Goal: Information Seeking & Learning: Learn about a topic

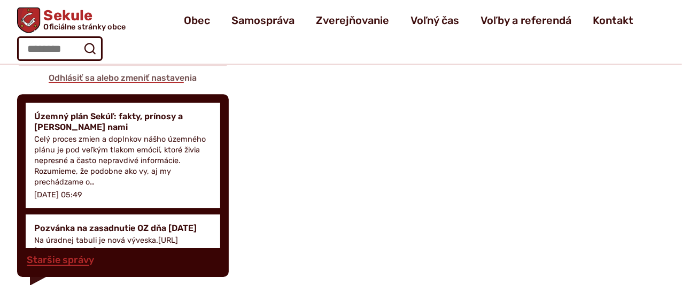
scroll to position [1506, 0]
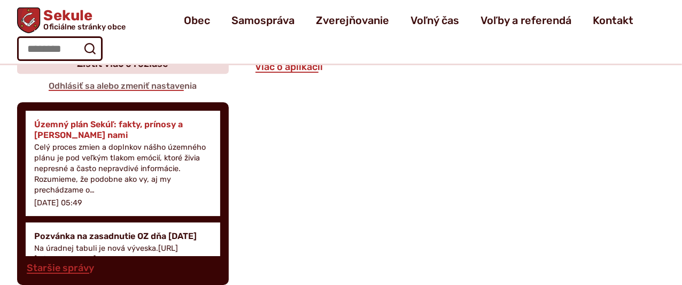
click at [67, 190] on p "Celý proces zmien a doplnkov nášho územného plánu je pod veľkým tlakom emócií, …" at bounding box center [122, 169] width 177 height 54
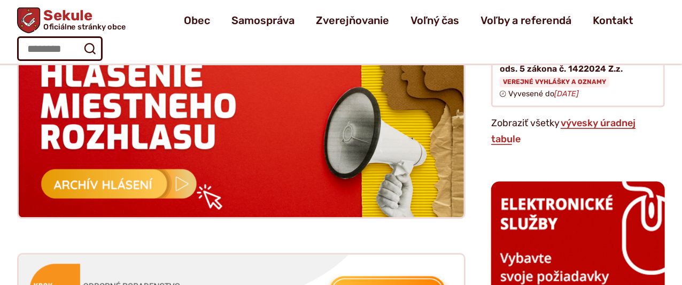
scroll to position [971, 0]
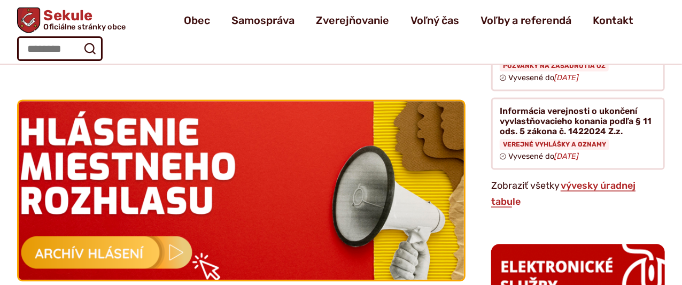
click at [116, 244] on img at bounding box center [240, 190] width 489 height 197
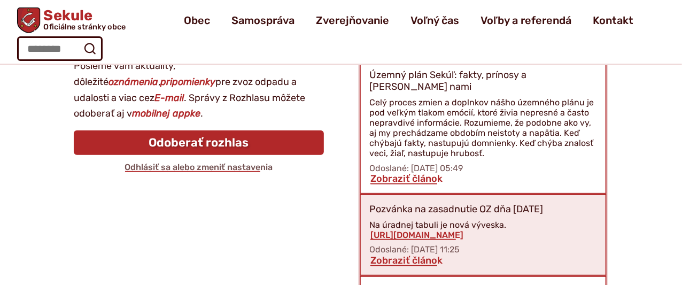
scroll to position [177, 0]
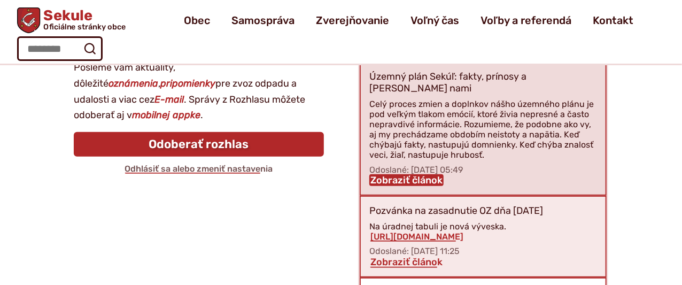
click at [409, 174] on link "Zobraziť článok" at bounding box center [406, 180] width 74 height 12
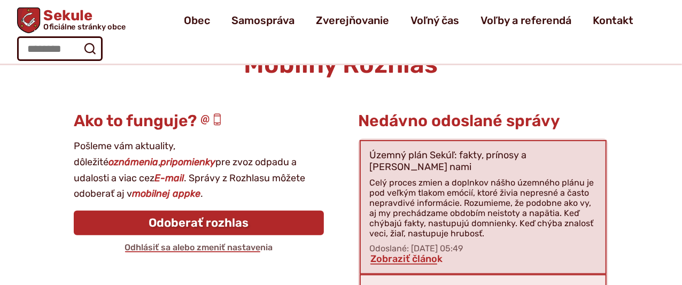
scroll to position [0, 0]
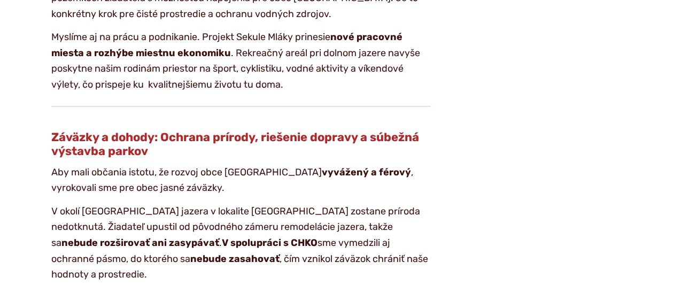
scroll to position [1554, 0]
